Goal: Task Accomplishment & Management: Complete application form

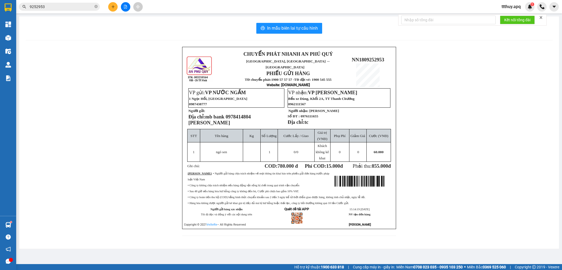
click at [125, 5] on icon "file-add" at bounding box center [125, 7] width 4 height 4
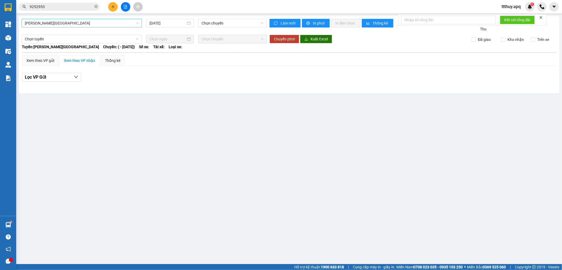
click at [85, 23] on span "[PERSON_NAME][GEOGRAPHIC_DATA]" at bounding box center [82, 23] width 114 height 8
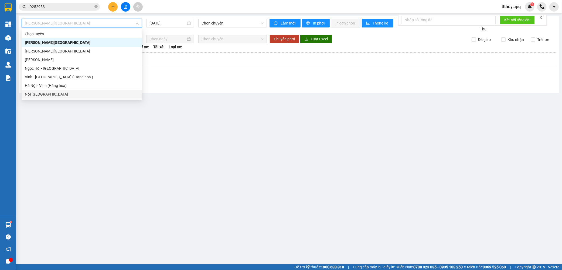
drag, startPoint x: 50, startPoint y: 95, endPoint x: 59, endPoint y: 91, distance: 9.3
click at [50, 95] on div "Nội [GEOGRAPHIC_DATA]" at bounding box center [82, 94] width 114 height 6
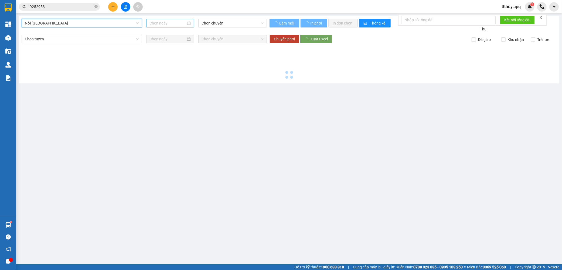
click at [175, 23] on input at bounding box center [167, 23] width 36 height 6
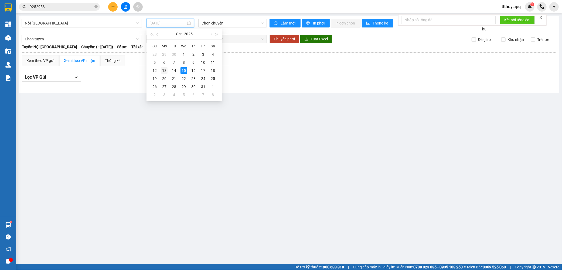
click at [163, 71] on div "13" at bounding box center [164, 70] width 6 height 6
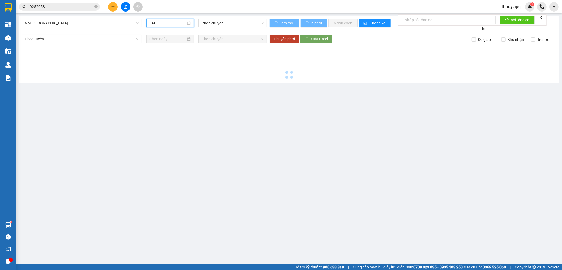
type input "[DATE]"
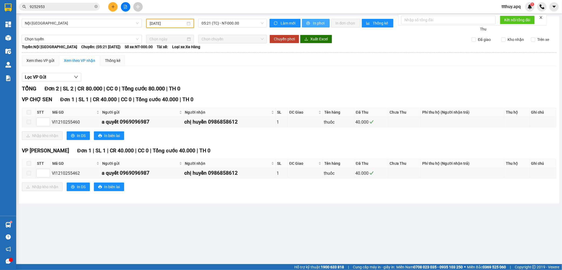
click at [306, 23] on icon "printer" at bounding box center [308, 24] width 4 height 4
click at [247, 25] on span "05:21 (TC) - NT-000.00" at bounding box center [232, 23] width 62 height 8
click at [80, 23] on span "Nội [GEOGRAPHIC_DATA]" at bounding box center [82, 23] width 114 height 8
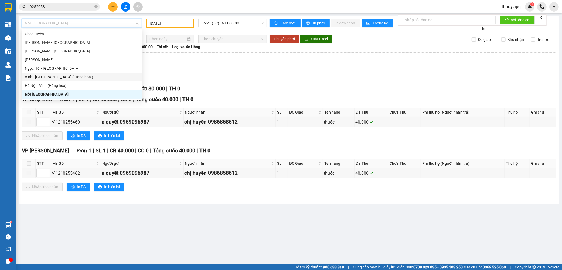
click at [64, 77] on div "Vinh - [GEOGRAPHIC_DATA] ( Hàng hóa )" at bounding box center [82, 77] width 114 height 6
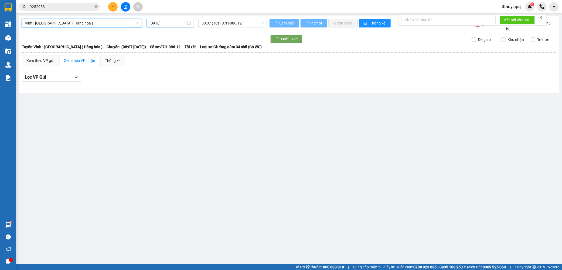
click at [177, 24] on input "[DATE]" at bounding box center [167, 23] width 36 height 6
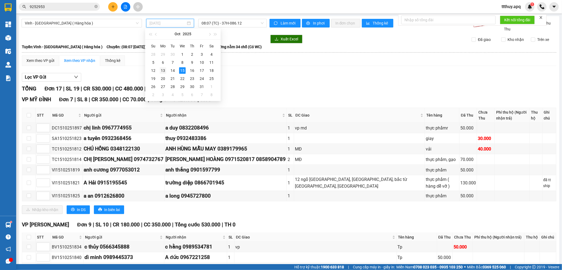
click at [166, 71] on div "13" at bounding box center [163, 70] width 6 height 6
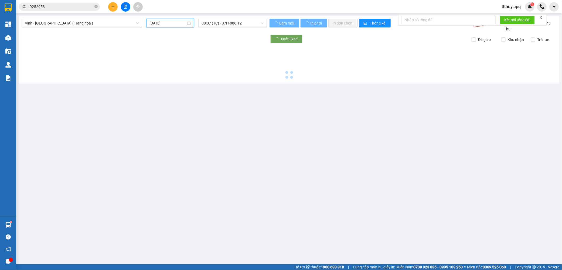
type input "[DATE]"
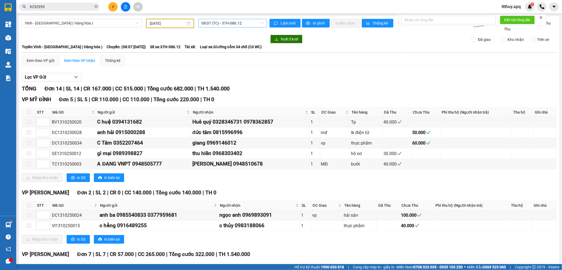
click at [226, 21] on span "08:07 (TC) - 37H-086.12" at bounding box center [232, 23] width 62 height 8
type input "08609"
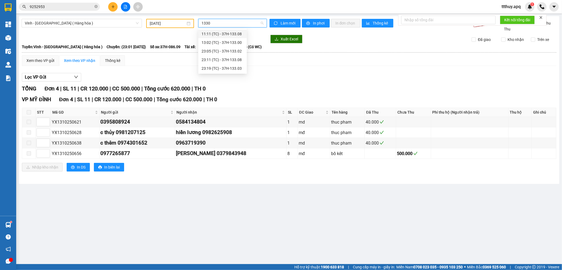
type input "13300"
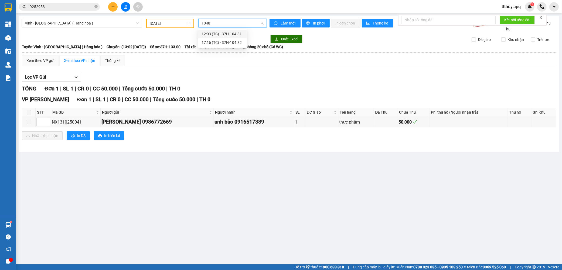
type input "10481"
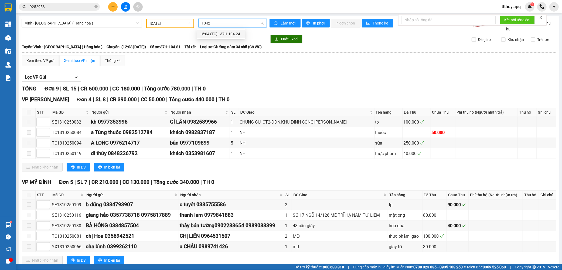
type input "10424"
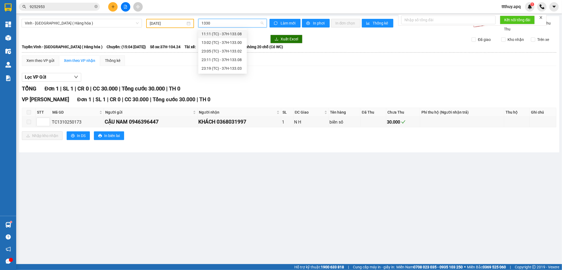
type input "13302"
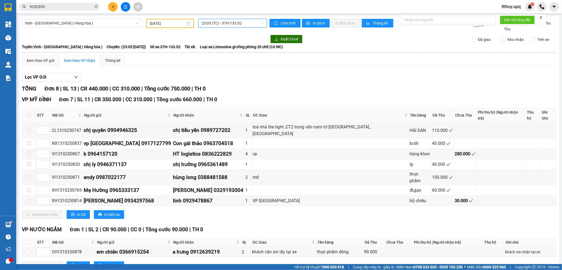
type input "1"
type input "08638"
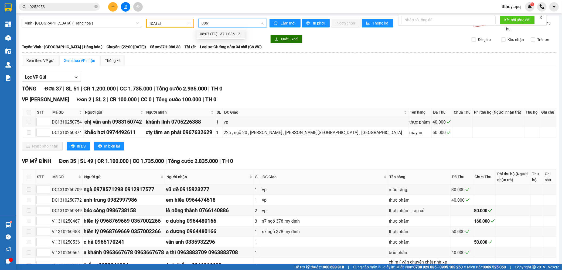
type input "08612"
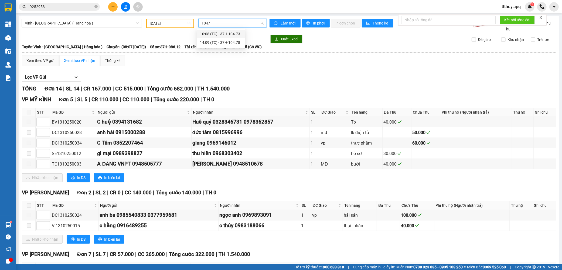
type input "10473"
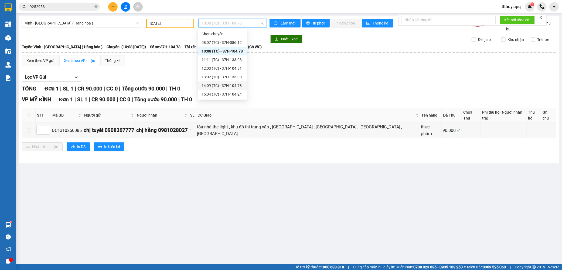
click at [239, 84] on div "14:09 (TC) - 37H-104.78" at bounding box center [222, 86] width 42 height 6
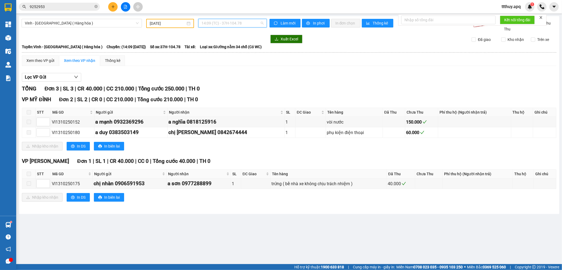
click at [236, 21] on span "14:09 (TC) - 37H-104.78" at bounding box center [232, 23] width 62 height 8
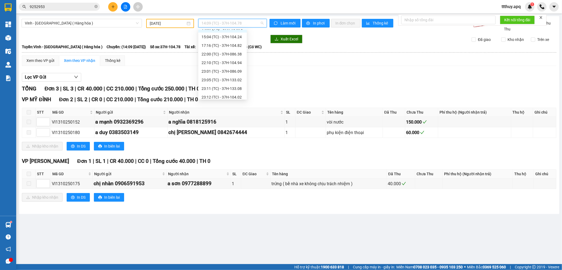
scroll to position [60, 0]
click at [236, 58] on div "22:10 (TC) - 37H-104.94" at bounding box center [222, 60] width 42 height 6
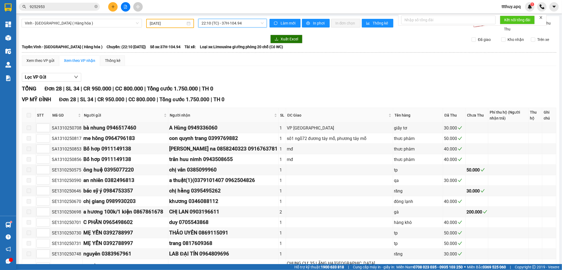
click at [223, 22] on span "22:10 (TC) - 37H-104.94" at bounding box center [232, 23] width 62 height 8
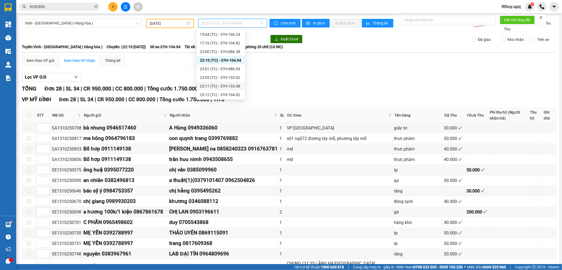
click at [231, 86] on div "23:11 (TC) - 37H-133.08" at bounding box center [221, 86] width 42 height 6
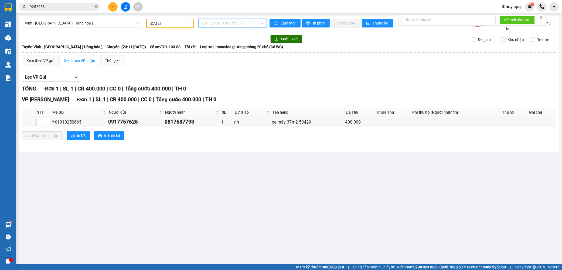
click at [243, 21] on span "23:11 (TC) - 37H-133.08" at bounding box center [232, 23] width 62 height 8
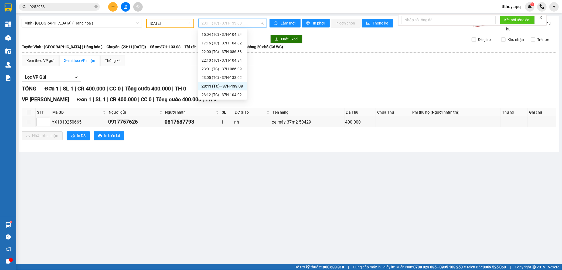
click at [243, 21] on span "23:11 (TC) - 37H-133.08" at bounding box center [232, 23] width 62 height 8
type input "13308"
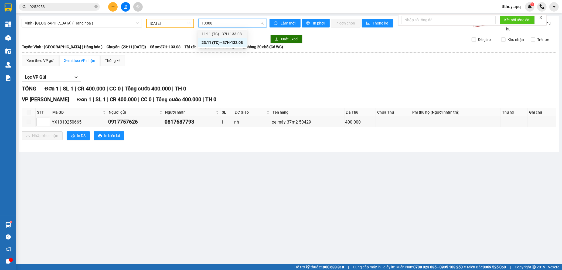
click at [228, 31] on div "11:11 (TC) - 37H-133.08" at bounding box center [222, 34] width 42 height 6
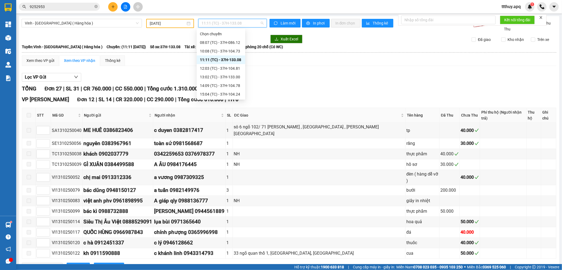
click at [230, 22] on span "11:11 (TC) - 37H-133.08" at bounding box center [232, 23] width 62 height 8
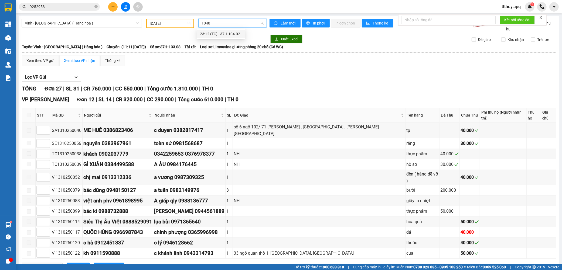
type input "10402"
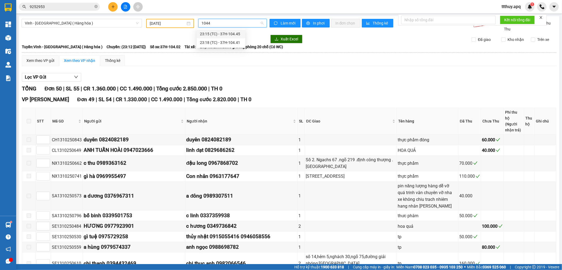
type input "10445"
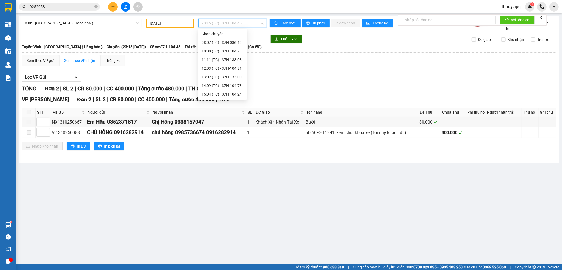
scroll to position [69, 0]
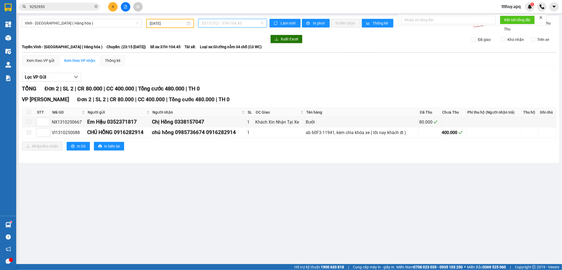
click at [234, 26] on span "23:15 (TC) - 37H-104.45" at bounding box center [232, 23] width 62 height 8
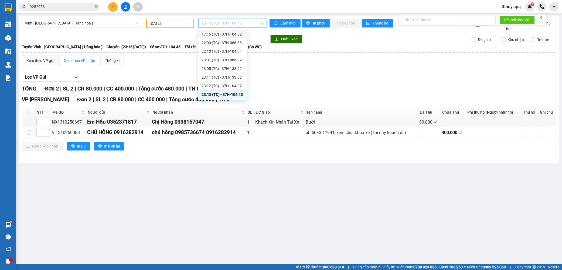
click at [241, 37] on div "17:16 (TC) - 37H-104.82" at bounding box center [222, 34] width 49 height 9
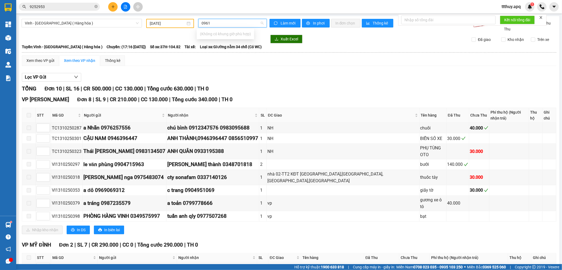
type input "09613"
type input "10441"
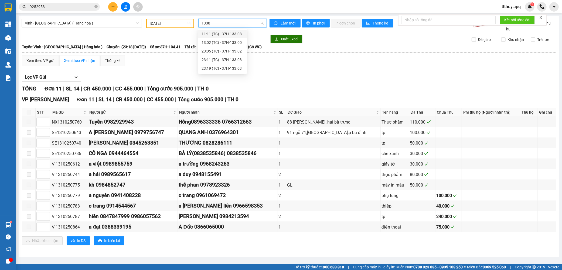
type input "13303"
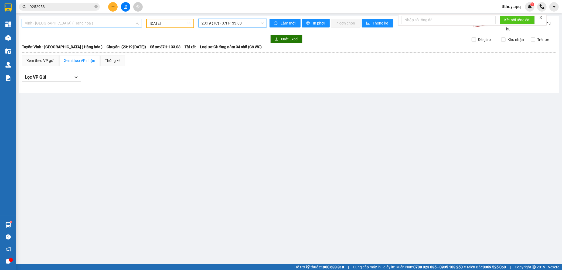
click at [114, 27] on div "Vinh - [GEOGRAPHIC_DATA] ( Hàng hóa )" at bounding box center [82, 23] width 120 height 9
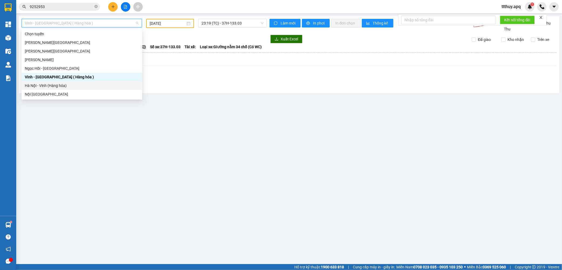
click at [109, 85] on div "Hà Nội - Vinh (Hàng hóa)" at bounding box center [82, 86] width 114 height 6
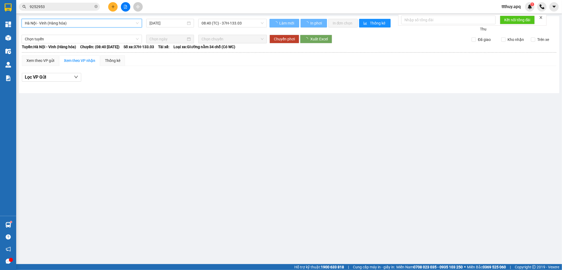
click at [175, 16] on div "[GEOGRAPHIC_DATA] - [GEOGRAPHIC_DATA] ([GEOGRAPHIC_DATA]) [GEOGRAPHIC_DATA] - […" at bounding box center [289, 54] width 540 height 77
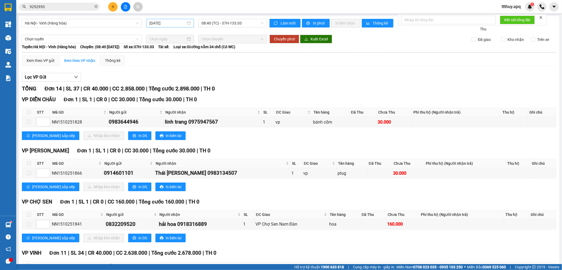
click at [169, 22] on input "[DATE]" at bounding box center [167, 23] width 36 height 6
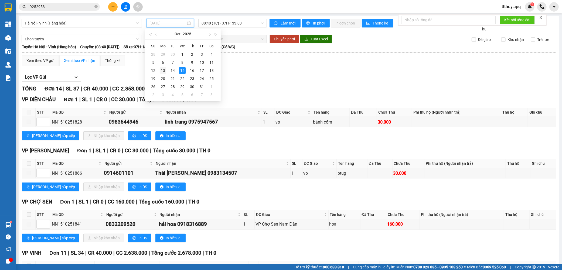
click at [162, 71] on div "13" at bounding box center [163, 70] width 6 height 6
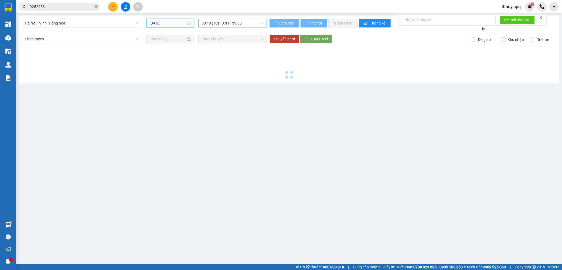
type input "[DATE]"
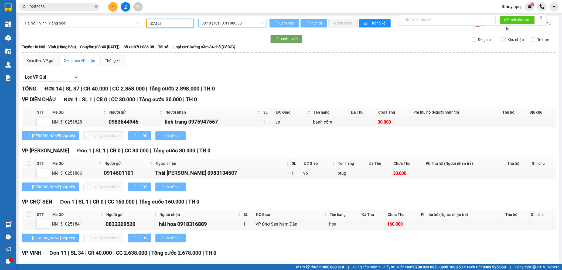
click at [246, 22] on span "08:40 (TC) - 37H-086.38" at bounding box center [232, 23] width 62 height 8
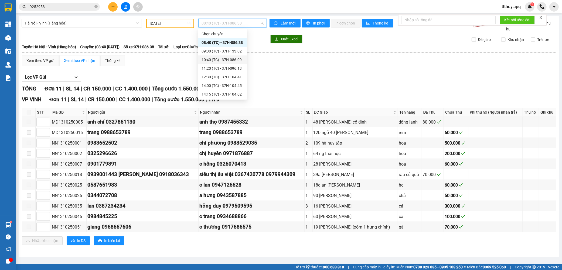
click at [225, 57] on div "10:40 (TC) - 37H-086.09" at bounding box center [222, 60] width 42 height 6
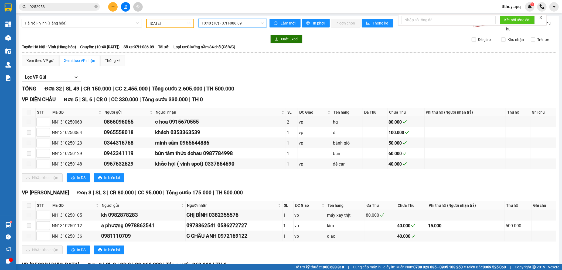
click at [225, 21] on span "10:40 (TC) - 37H-086.09" at bounding box center [232, 23] width 62 height 8
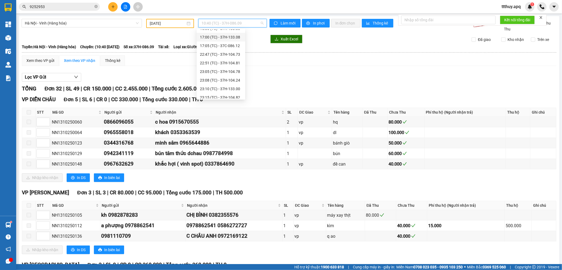
scroll to position [86, 0]
click at [232, 77] on div "23:10 (TC) - 37H-133.00" at bounding box center [221, 77] width 42 height 6
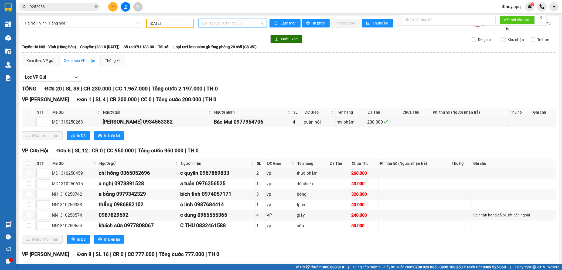
click at [248, 25] on span "23:10 (TC) - 37H-133.00" at bounding box center [232, 23] width 62 height 8
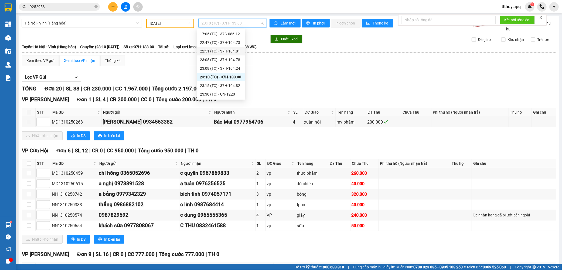
click at [239, 49] on div "22:51 (TC) - 37H-104.81" at bounding box center [221, 51] width 42 height 6
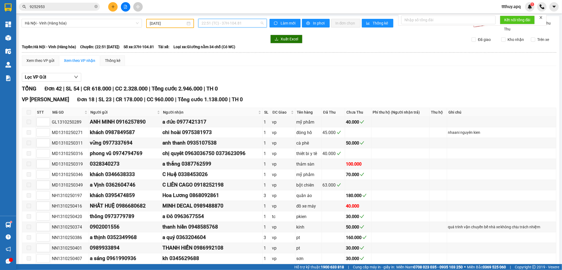
click at [232, 23] on span "22:51 (TC) - 37H-104.81" at bounding box center [232, 23] width 62 height 8
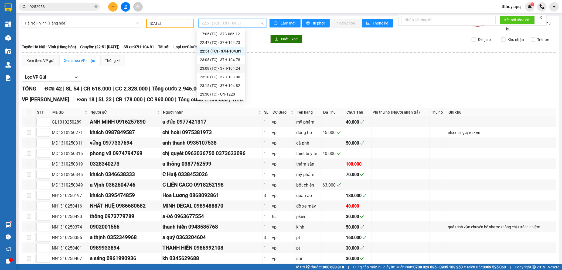
click at [235, 71] on div "23:08 (TC) - 37H-104.24" at bounding box center [221, 68] width 49 height 9
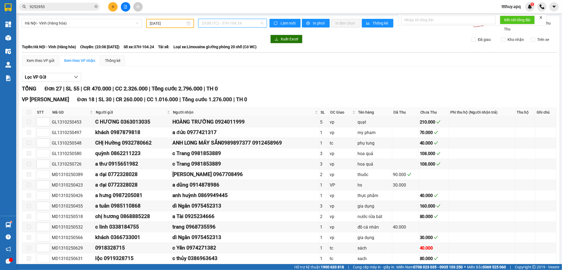
click at [235, 21] on span "23:08 (TC) - 37H-104.24" at bounding box center [232, 23] width 62 height 8
click at [233, 53] on div "09:30 (TC) - 37H-133.02" at bounding box center [221, 51] width 42 height 6
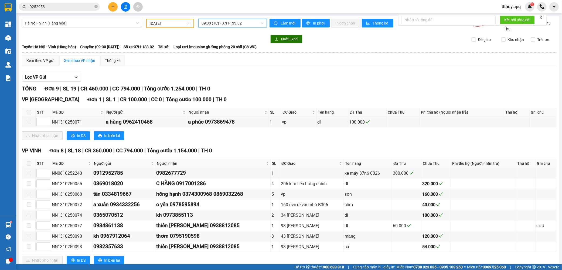
click at [222, 24] on span "09:30 (TC) - 37H-133.02" at bounding box center [232, 23] width 62 height 8
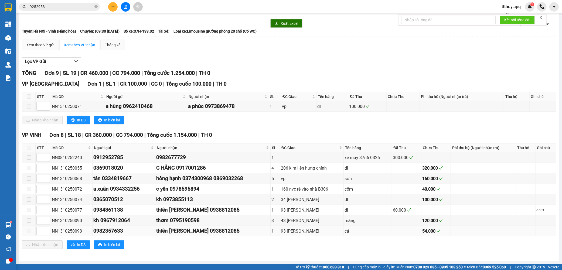
click at [67, 231] on div "NN1310250093" at bounding box center [72, 231] width 40 height 7
copy div "NN1310250093"
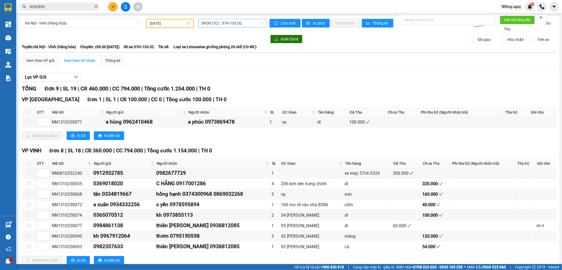
click at [208, 22] on span "09:30 (TC) - 37H-133.02" at bounding box center [232, 23] width 62 height 8
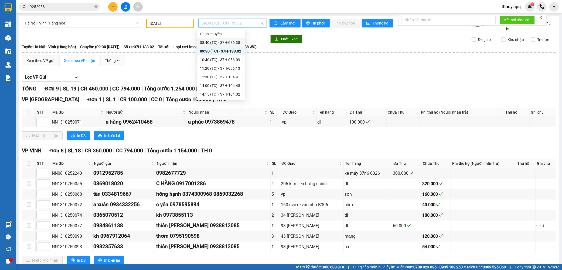
click at [230, 42] on div "08:40 (TC) - 37H-086.38" at bounding box center [221, 43] width 42 height 6
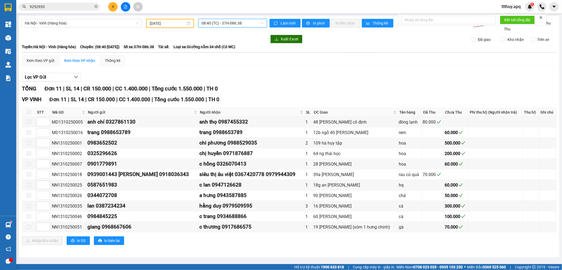
click at [218, 25] on span "08:40 (TC) - 37H-086.38" at bounding box center [232, 23] width 62 height 8
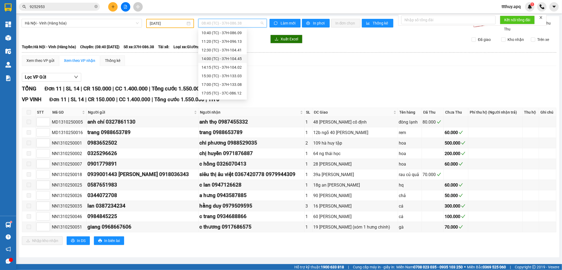
scroll to position [60, 0]
click at [230, 60] on div "17:05 (TC) - 37C-086.12" at bounding box center [222, 60] width 42 height 6
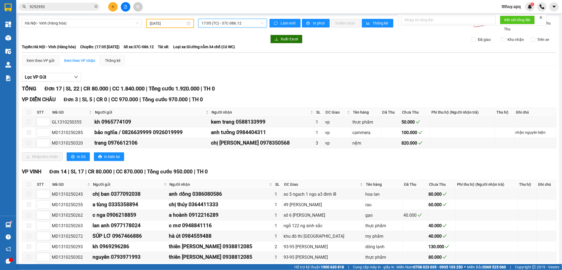
click at [235, 20] on span "17:05 (TC) - 37C-086.12" at bounding box center [232, 23] width 62 height 8
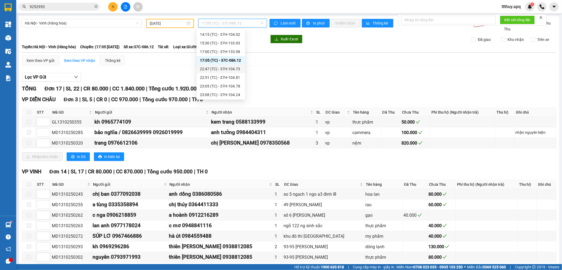
drag, startPoint x: 231, startPoint y: 67, endPoint x: 219, endPoint y: 98, distance: 32.8
click at [230, 68] on div "22:47 (TC) - 37H-104.73" at bounding box center [221, 69] width 42 height 6
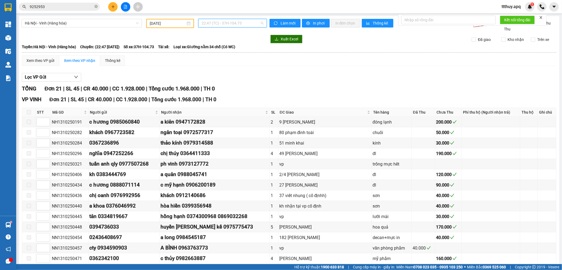
click at [233, 23] on span "22:47 (TC) - 37H-104.73" at bounding box center [232, 23] width 62 height 8
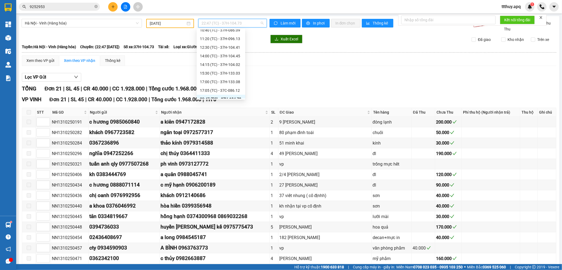
scroll to position [30, 0]
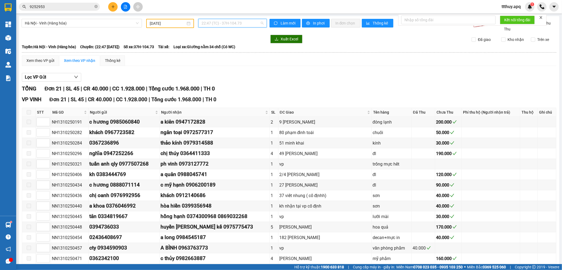
click at [232, 22] on span "22:47 (TC) - 37H-104.73" at bounding box center [232, 23] width 62 height 8
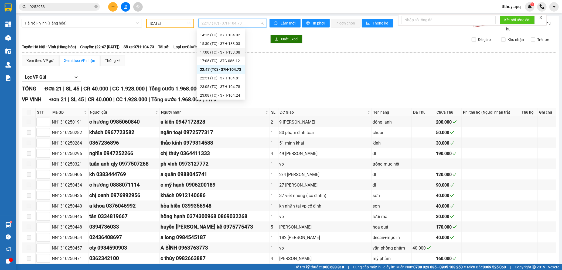
scroll to position [86, 0]
click at [236, 61] on div "23:05 (TC) - 37H-104.78" at bounding box center [221, 60] width 42 height 6
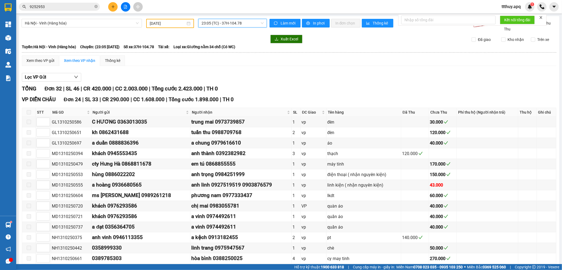
click at [242, 24] on span "23:05 (TC) - 37H-104.78" at bounding box center [232, 23] width 62 height 8
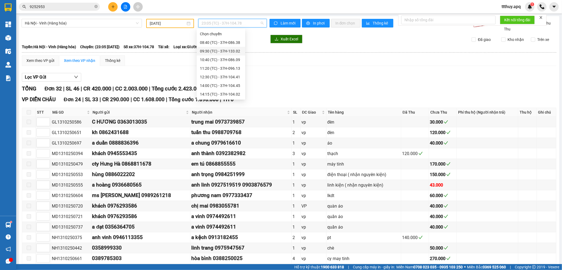
click at [219, 22] on span "23:05 (TC) - 37H-104.78" at bounding box center [232, 23] width 62 height 8
type input "10494"
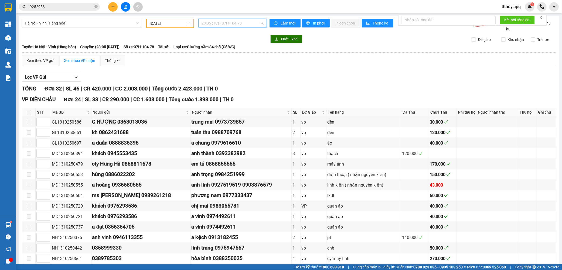
click at [226, 25] on span "23:05 (TC) - 37H-104.78" at bounding box center [232, 23] width 62 height 8
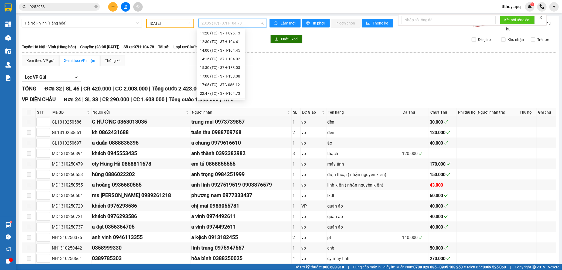
scroll to position [60, 0]
click at [235, 53] on div "17:00 (TC) - 37H-133.08" at bounding box center [221, 52] width 42 height 6
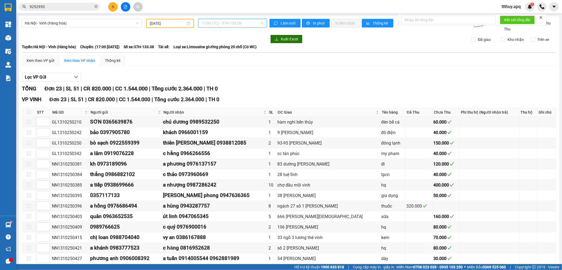
click at [224, 24] on span "17:00 (TC) - 37H-133.08" at bounding box center [232, 23] width 62 height 8
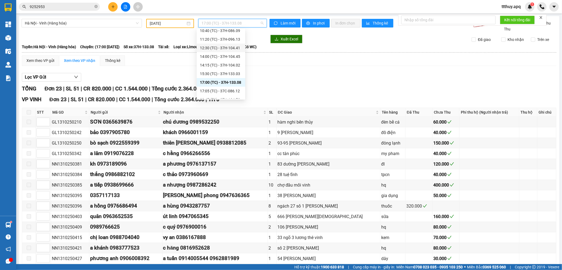
scroll to position [60, 0]
click at [234, 36] on div "14:15 (TC) - 37H-104.02" at bounding box center [221, 35] width 42 height 6
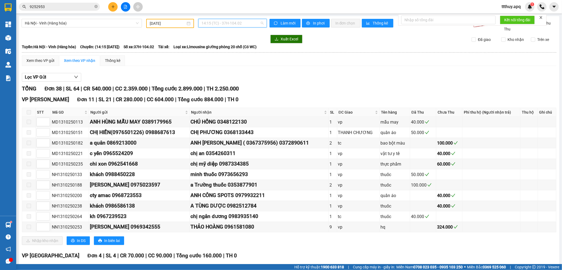
click at [226, 26] on span "14:15 (TC) - 37H-104.02" at bounding box center [232, 23] width 62 height 8
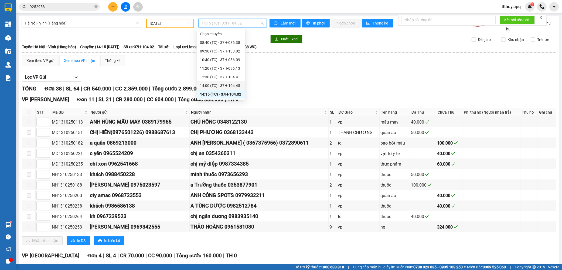
click at [238, 84] on div "14:00 (TC) - 37H-104.45" at bounding box center [221, 86] width 42 height 6
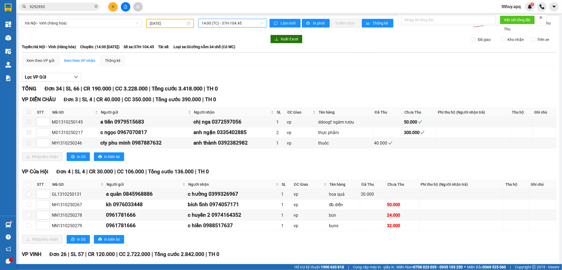
click at [236, 26] on span "14:00 (TC) - 37H-104.45" at bounding box center [232, 23] width 62 height 8
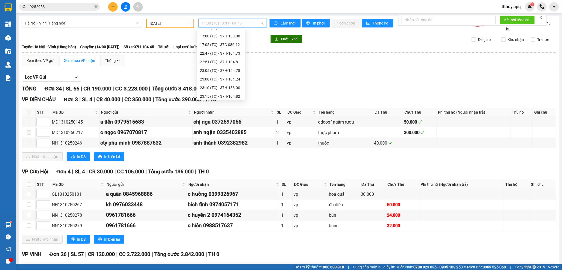
scroll to position [86, 0]
drag, startPoint x: 239, startPoint y: 85, endPoint x: 219, endPoint y: 100, distance: 24.8
click at [238, 85] on div "23:15 (TC) - 37H-104.82" at bounding box center [221, 86] width 42 height 6
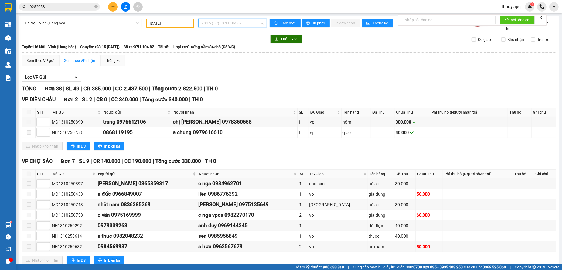
click at [239, 24] on span "23:15 (TC) - 37H-104.82" at bounding box center [232, 23] width 62 height 8
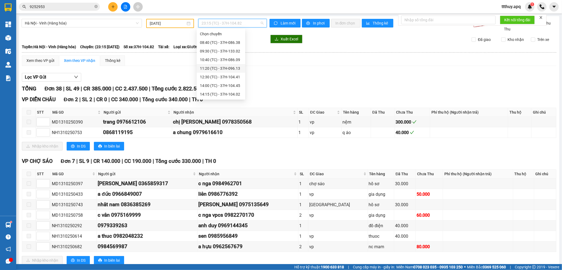
click at [237, 70] on div "11:20 (TC) - 37H-096.13" at bounding box center [221, 69] width 42 height 6
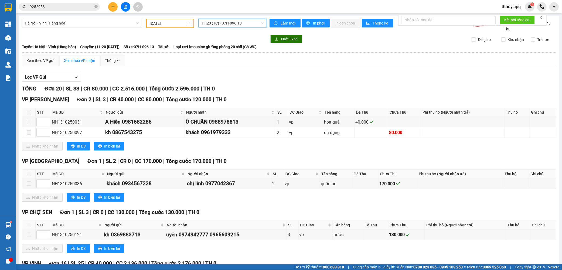
click at [235, 26] on span "11:20 (TC) - 37H-096.13" at bounding box center [232, 23] width 62 height 8
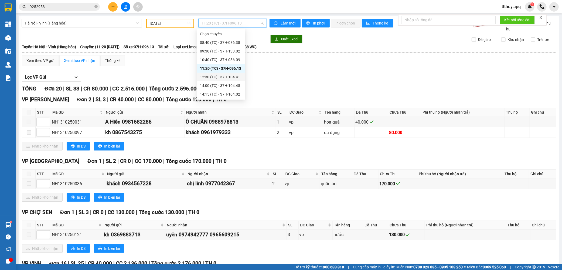
click at [232, 76] on div "12:30 (TC) - 37H-104.41" at bounding box center [221, 77] width 42 height 6
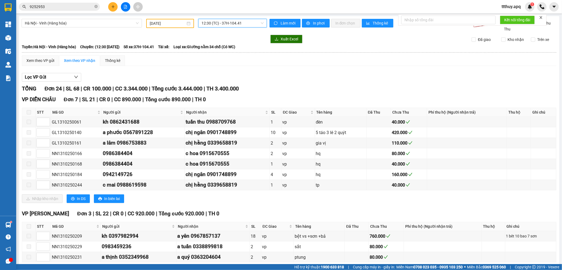
click at [233, 22] on span "12:30 (TC) - 37H-104.41" at bounding box center [232, 23] width 62 height 8
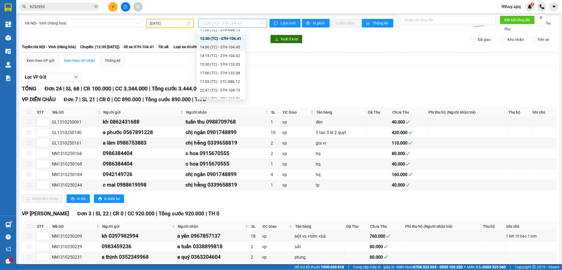
scroll to position [86, 0]
click at [222, 23] on span "12:30 (TC) - 37H-104.41" at bounding box center [232, 23] width 62 height 8
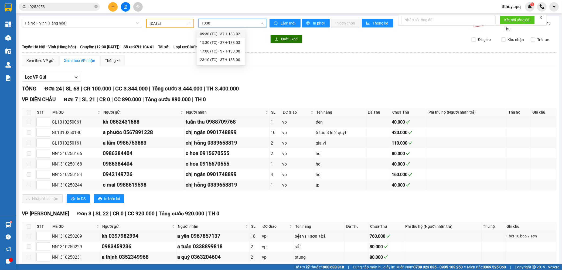
type input "13303"
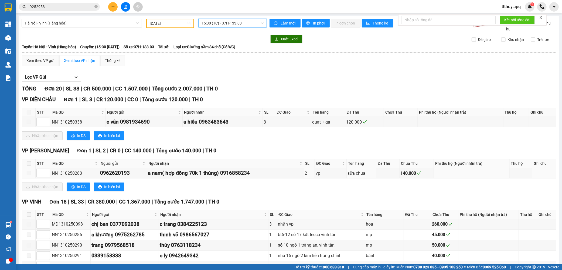
scroll to position [60, 0]
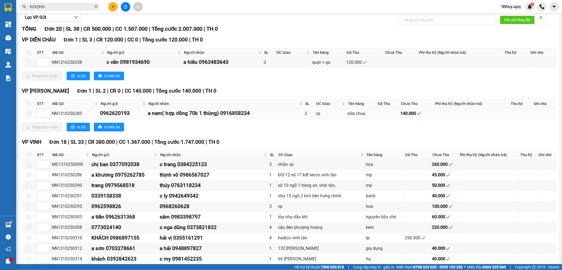
click at [67, 114] on div "NN1310250283" at bounding box center [75, 113] width 46 height 7
click at [67, 113] on div "NN1310250283" at bounding box center [75, 113] width 46 height 7
copy div "NN1310250283"
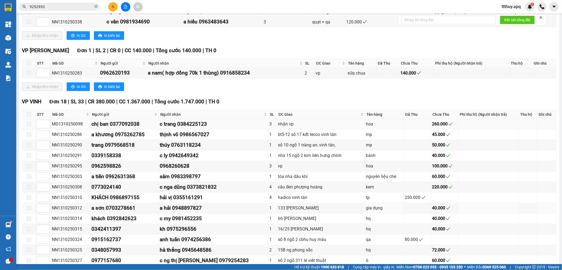
scroll to position [90, 0]
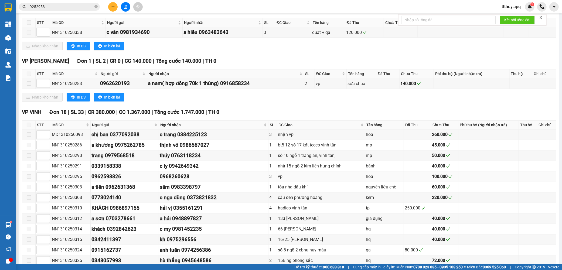
click at [68, 176] on div "NN1310250295" at bounding box center [71, 176] width 38 height 7
copy div "NN1310250295"
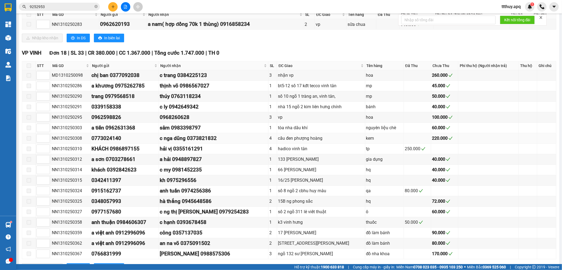
scroll to position [150, 0]
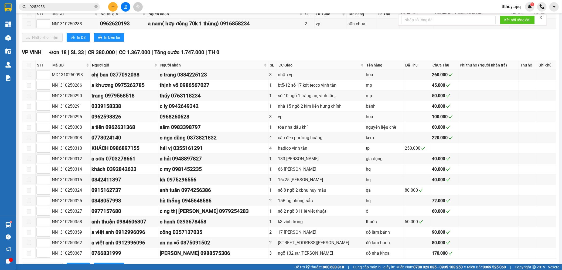
click at [114, 117] on div "0962598826" at bounding box center [124, 117] width 66 height 8
copy div "0962598826"
click at [141, 109] on div "0339158338" at bounding box center [124, 106] width 66 height 8
click at [198, 119] on div "0968260628" at bounding box center [214, 117] width 108 height 8
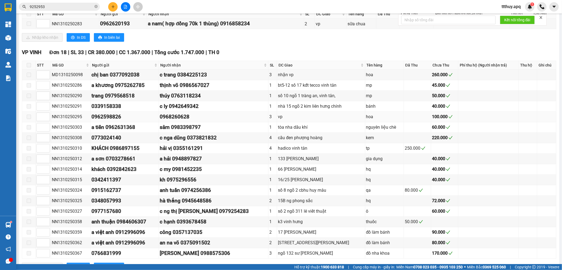
click at [191, 118] on div "0968260628" at bounding box center [214, 117] width 108 height 8
copy div "0968260628"
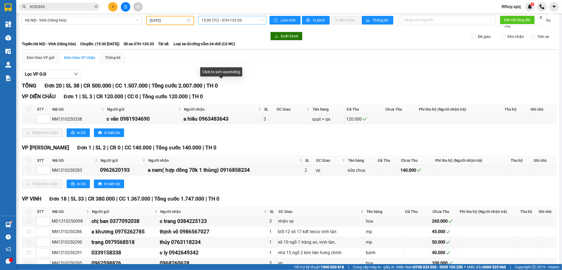
scroll to position [0, 0]
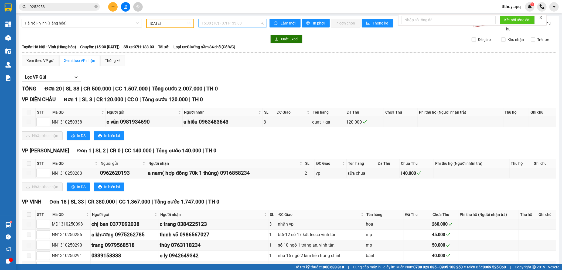
click at [229, 23] on span "15:30 (TC) - 37H-133.03" at bounding box center [232, 23] width 62 height 8
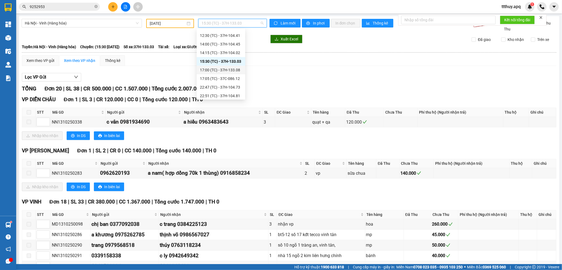
scroll to position [86, 0]
click at [227, 95] on div "23:30 (TC) - UN-1220" at bounding box center [221, 94] width 42 height 6
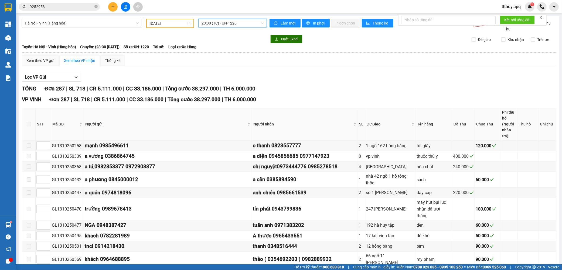
click at [233, 22] on span "23:30 (TC) - UN-1220" at bounding box center [232, 23] width 62 height 8
click at [366, 121] on span "ĐC Giao" at bounding box center [388, 124] width 44 height 6
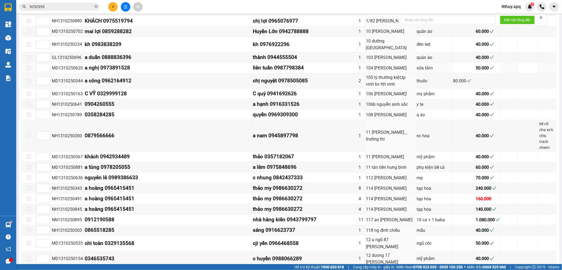
scroll to position [209, 0]
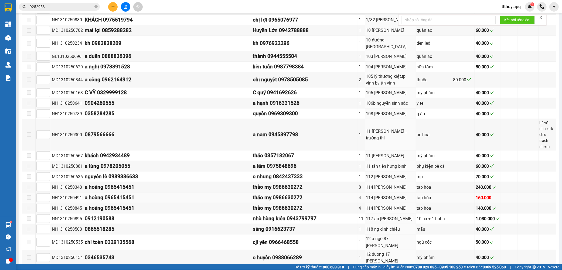
click at [73, 195] on div "NH1310250491" at bounding box center [67, 198] width 31 height 7
copy div "NH1310250491"
click at [78, 205] on div "NH1310250845" at bounding box center [67, 208] width 31 height 7
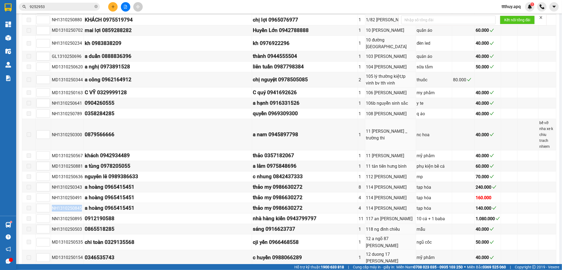
copy div "NH1310250845"
click at [73, 5] on input "9252953" at bounding box center [62, 7] width 64 height 6
click at [73, 6] on input "9252953" at bounding box center [62, 7] width 64 height 6
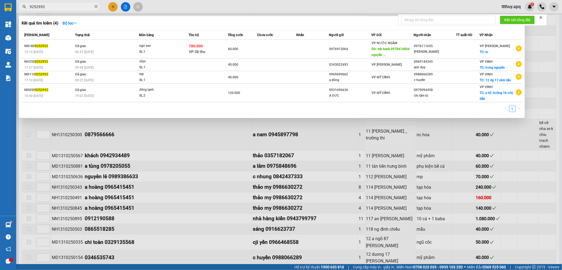
click at [69, 7] on input "9252953" at bounding box center [62, 7] width 64 height 6
paste input "0971665999"
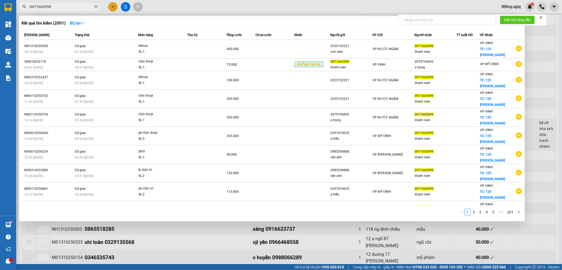
click at [71, 5] on input "0971665999" at bounding box center [62, 7] width 64 height 6
paste input "84428888"
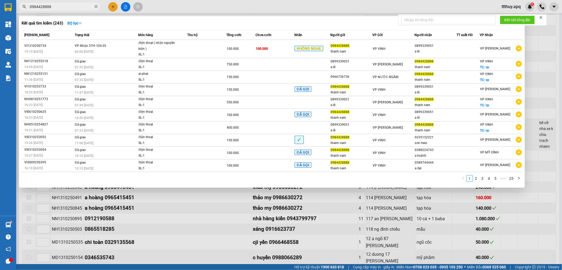
click at [77, 4] on input "0984428888" at bounding box center [62, 7] width 64 height 6
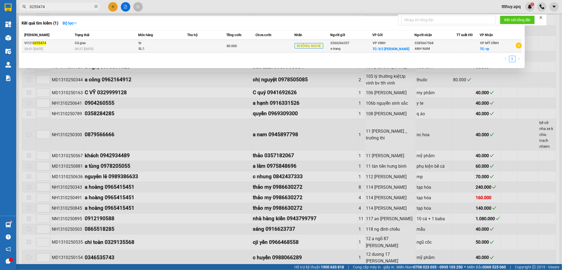
type input "0255474"
click at [131, 50] on div "09:27 [DATE]" at bounding box center [106, 49] width 63 height 6
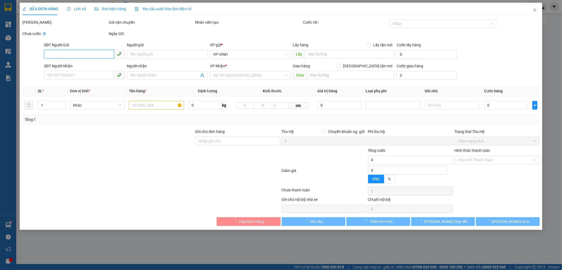
type input "0366266357"
type input "e trang"
checkbox input "true"
type input "9/2 [PERSON_NAME]"
type input "0385667568"
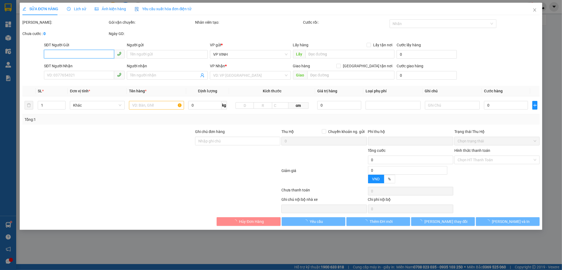
type input "ANH NAM"
checkbox input "true"
type input "vp"
type input "0"
type input "80.000"
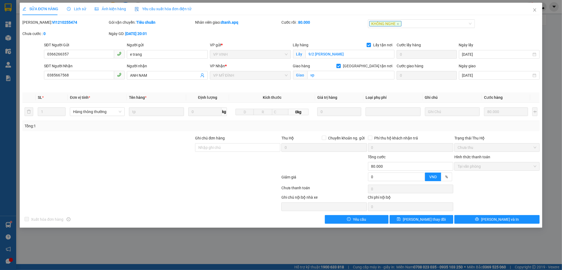
click at [77, 9] on span "Lịch sử" at bounding box center [76, 9] width 19 height 4
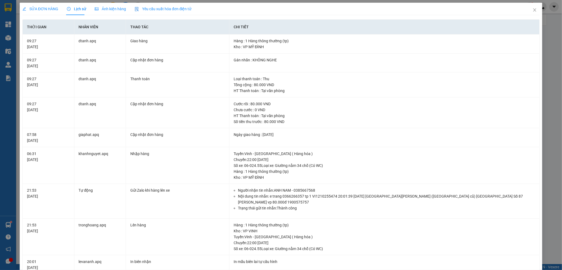
click at [42, 9] on span "SỬA ĐƠN HÀNG" at bounding box center [40, 9] width 36 height 4
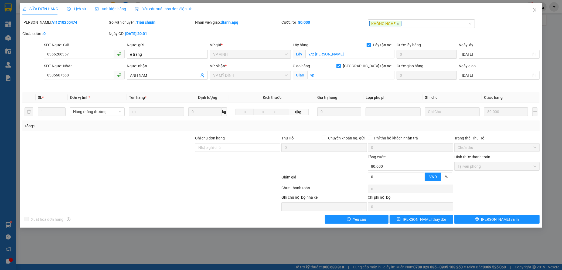
click at [70, 9] on span "Lịch sử" at bounding box center [76, 9] width 19 height 4
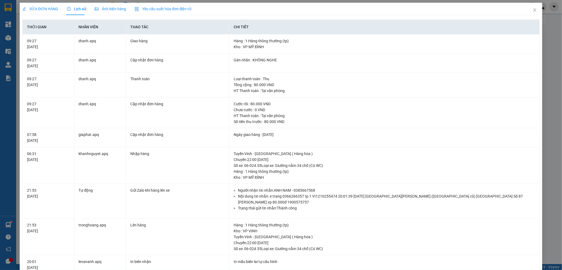
click at [34, 12] on div "SỬA ĐƠN HÀNG" at bounding box center [40, 9] width 36 height 12
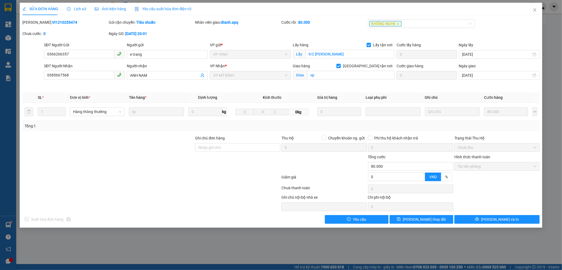
click at [52, 23] on b "VI1210255474" at bounding box center [64, 22] width 25 height 4
copy b "VI1210255474"
click at [467, 222] on button "[PERSON_NAME] và In" at bounding box center [496, 219] width 85 height 9
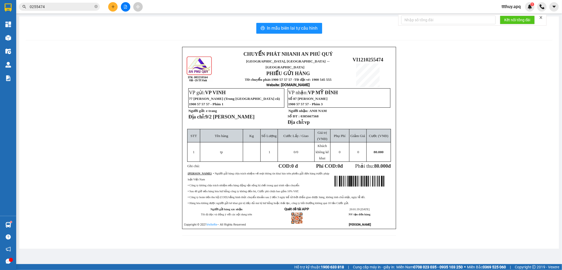
click at [374, 57] on span "VI1210255474" at bounding box center [367, 60] width 31 height 6
copy span "VI1210255474"
click at [63, 9] on input "0255474" at bounding box center [62, 7] width 64 height 6
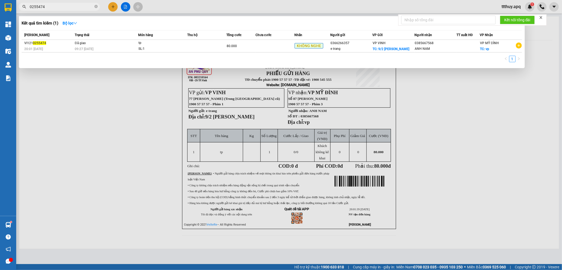
click at [63, 9] on input "0255474" at bounding box center [62, 7] width 64 height 6
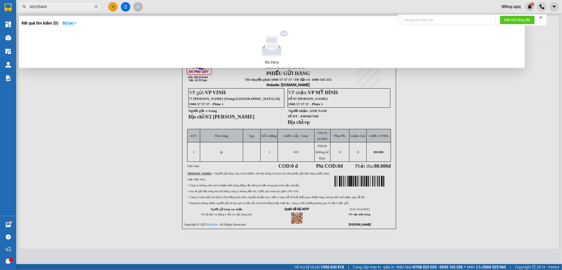
click at [34, 8] on input "00255469" at bounding box center [62, 7] width 64 height 6
type input "0255469"
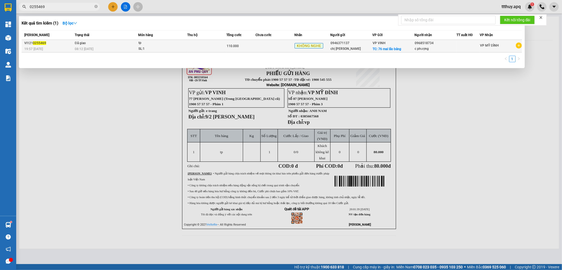
click at [69, 45] on div "VI121 0255469" at bounding box center [48, 43] width 49 height 6
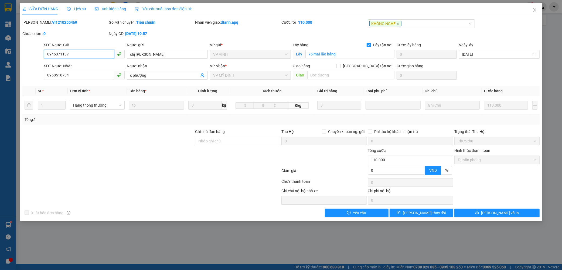
type input "0946371137"
type input "chị [PERSON_NAME]"
checkbox input "true"
type input "76 mai lão bảng"
type input "0968518734"
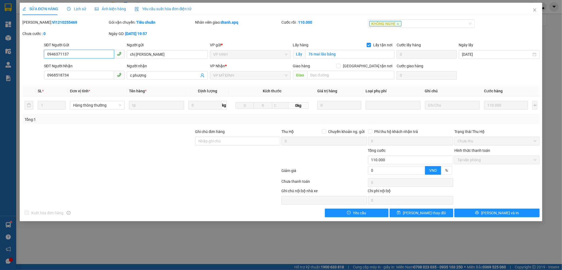
type input "c phượng"
type input "0"
type input "110.000"
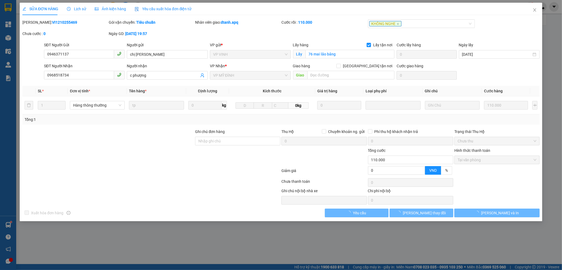
click at [52, 23] on b "VI1210255469" at bounding box center [64, 22] width 25 height 4
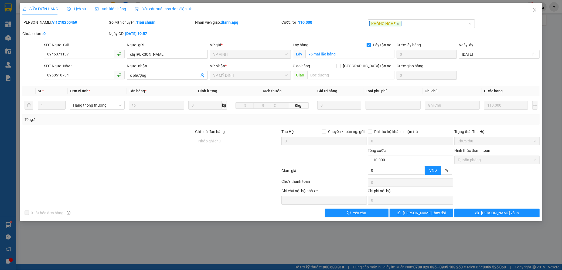
click at [52, 23] on b "VI1210255469" at bounding box center [64, 22] width 25 height 4
copy b "VI1210255469"
click at [532, 12] on icon "close" at bounding box center [534, 10] width 4 height 4
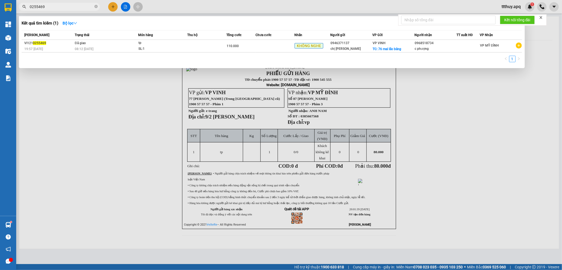
click at [69, 9] on input "0255469" at bounding box center [62, 7] width 64 height 6
type input "02"
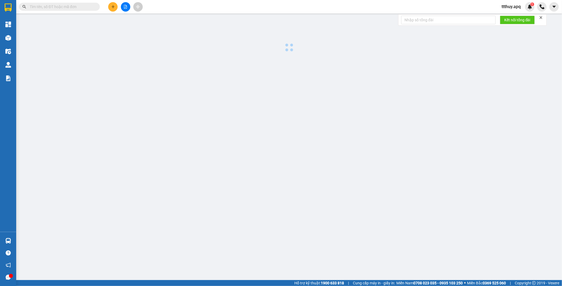
click at [81, 7] on input "text" at bounding box center [62, 7] width 64 height 6
paste input "NH1310250491"
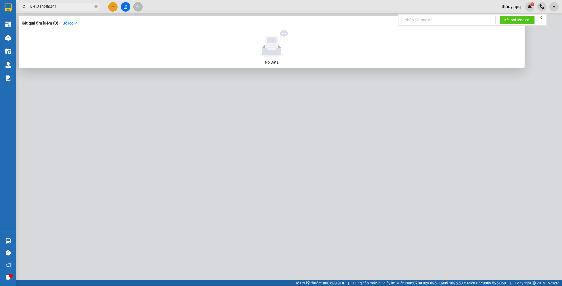
type input "NH1310250491"
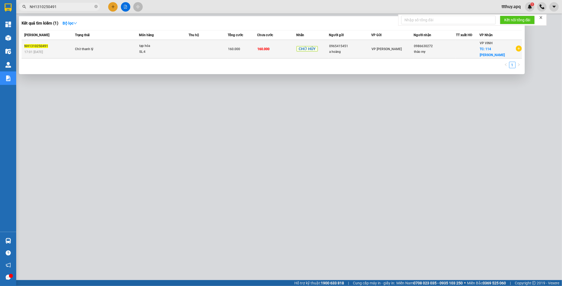
click at [95, 43] on td "Chờ thanh lý" at bounding box center [106, 49] width 65 height 19
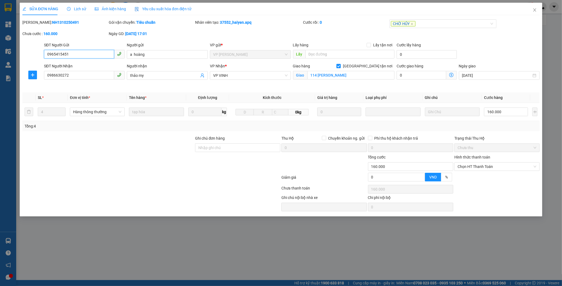
type input "0965415451"
type input "a hoàng"
type input "0986630272"
type input "thảo my"
checkbox input "true"
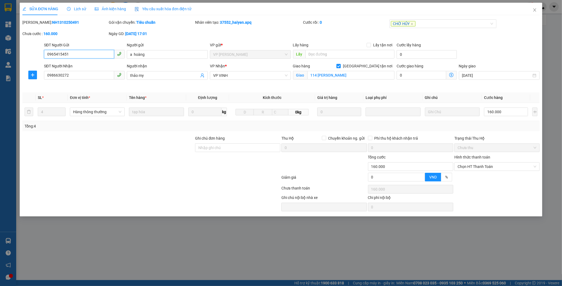
type input "114 [PERSON_NAME]"
type input "0"
type input "160.000"
click at [220, 250] on div "SỬA ĐƠN HÀNG Lịch sử Ảnh kiện hàng Yêu cầu xuất hóa đơn điện tử Total Paid Fee …" at bounding box center [281, 143] width 562 height 286
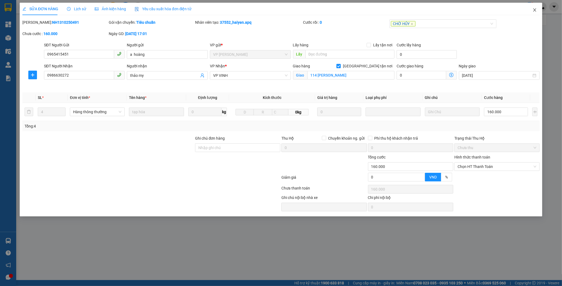
click at [535, 9] on icon "close" at bounding box center [534, 10] width 4 height 4
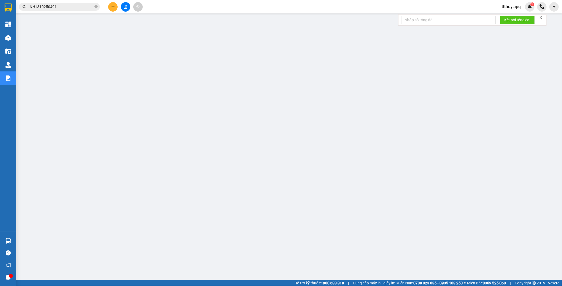
click at [65, 6] on input "NH1310250491" at bounding box center [62, 7] width 64 height 6
